Goal: Transaction & Acquisition: Subscribe to service/newsletter

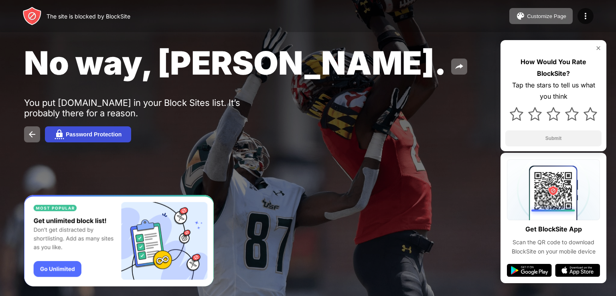
click at [67, 138] on button "Password Protection" at bounding box center [88, 134] width 86 height 16
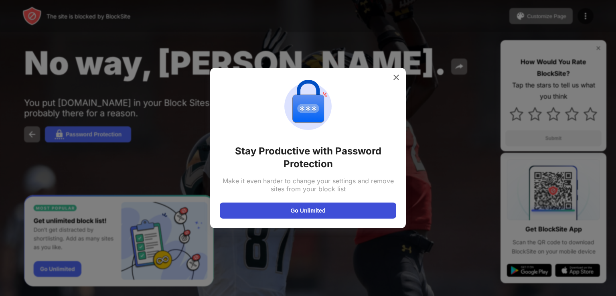
click at [249, 207] on button "Go Unlimited" at bounding box center [308, 211] width 177 height 16
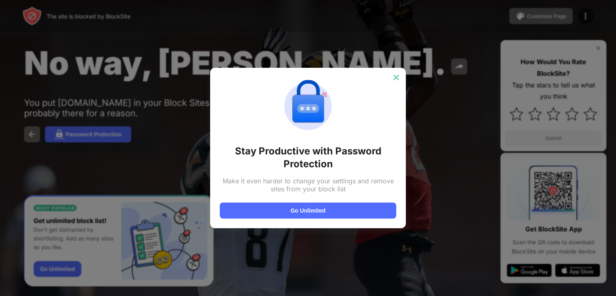
click at [400, 73] on div at bounding box center [396, 77] width 13 height 13
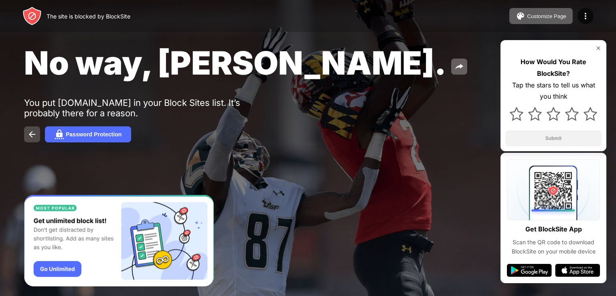
click at [26, 132] on button at bounding box center [32, 134] width 16 height 16
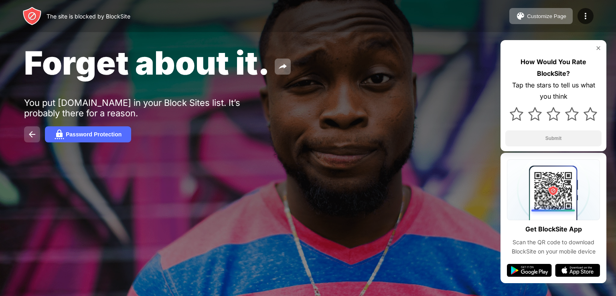
click at [35, 135] on img at bounding box center [32, 135] width 10 height 10
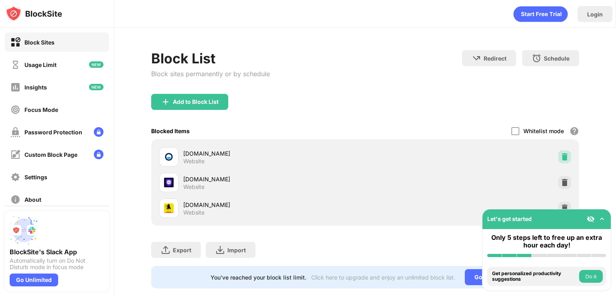
click at [561, 158] on img at bounding box center [565, 157] width 8 height 8
